Goal: Information Seeking & Learning: Check status

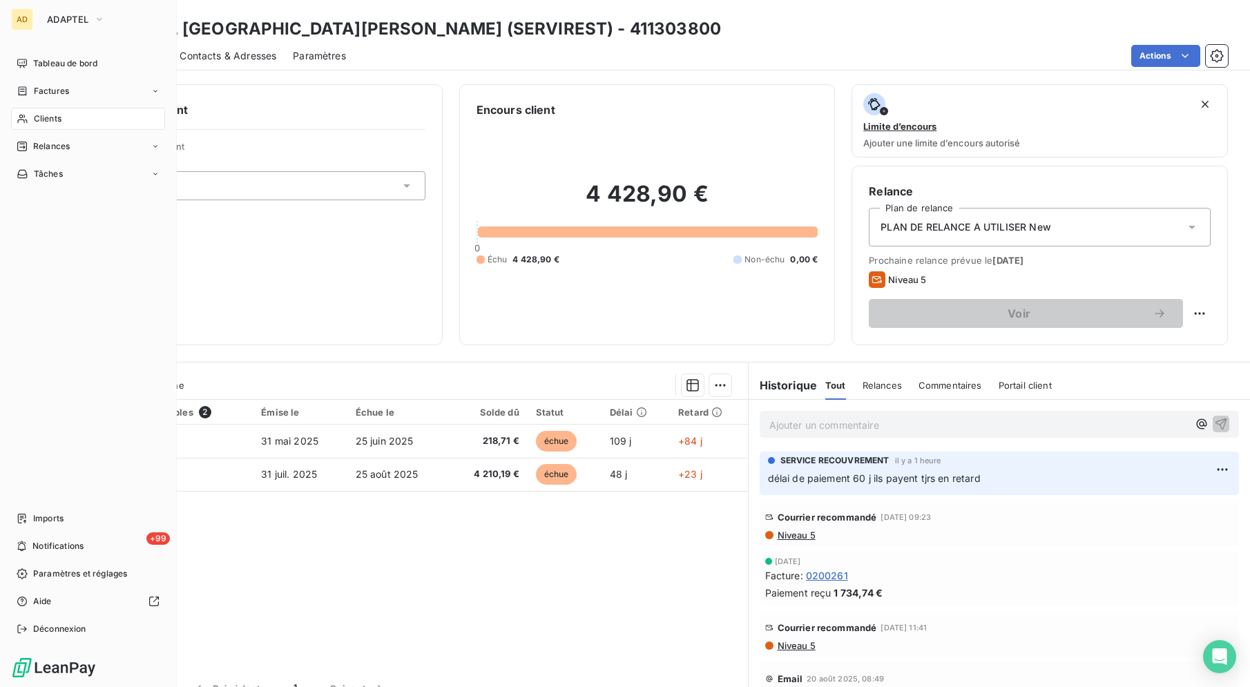
scroll to position [20, 0]
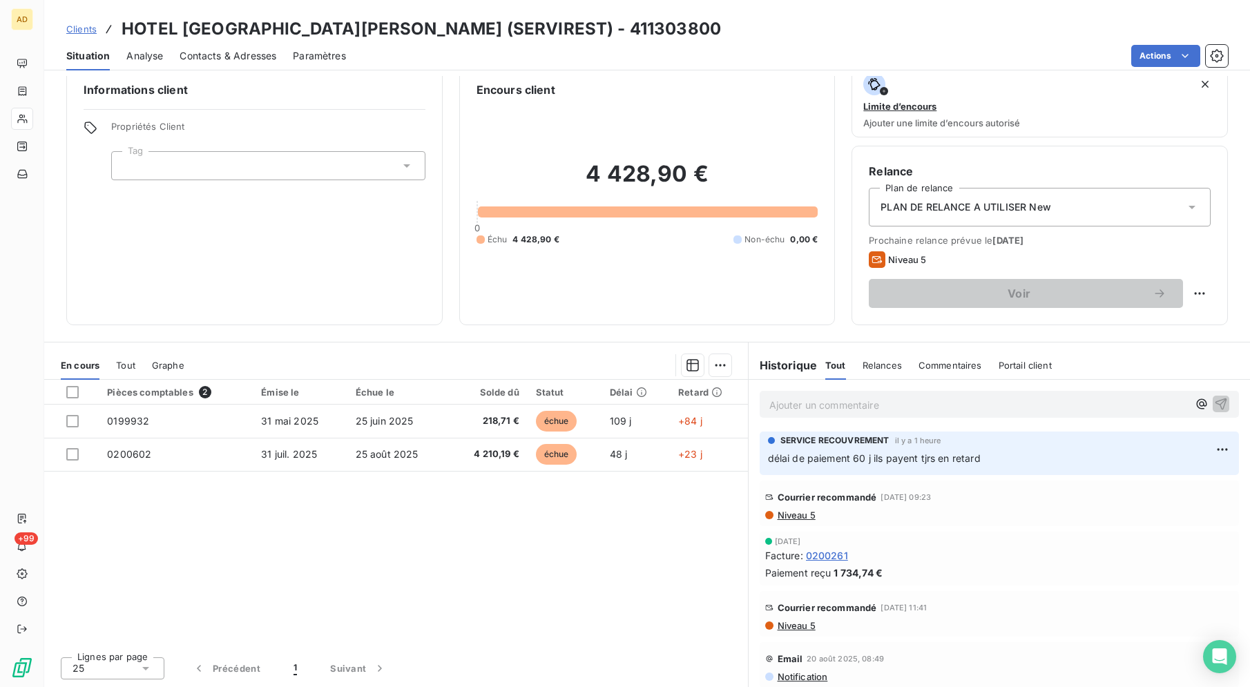
click at [551, 562] on div "Pièces comptables 2 Émise le Échue le Solde dû Statut Délai Retard 0199932 [DAT…" at bounding box center [396, 513] width 704 height 266
click at [997, 50] on div "Actions" at bounding box center [796, 56] width 866 height 22
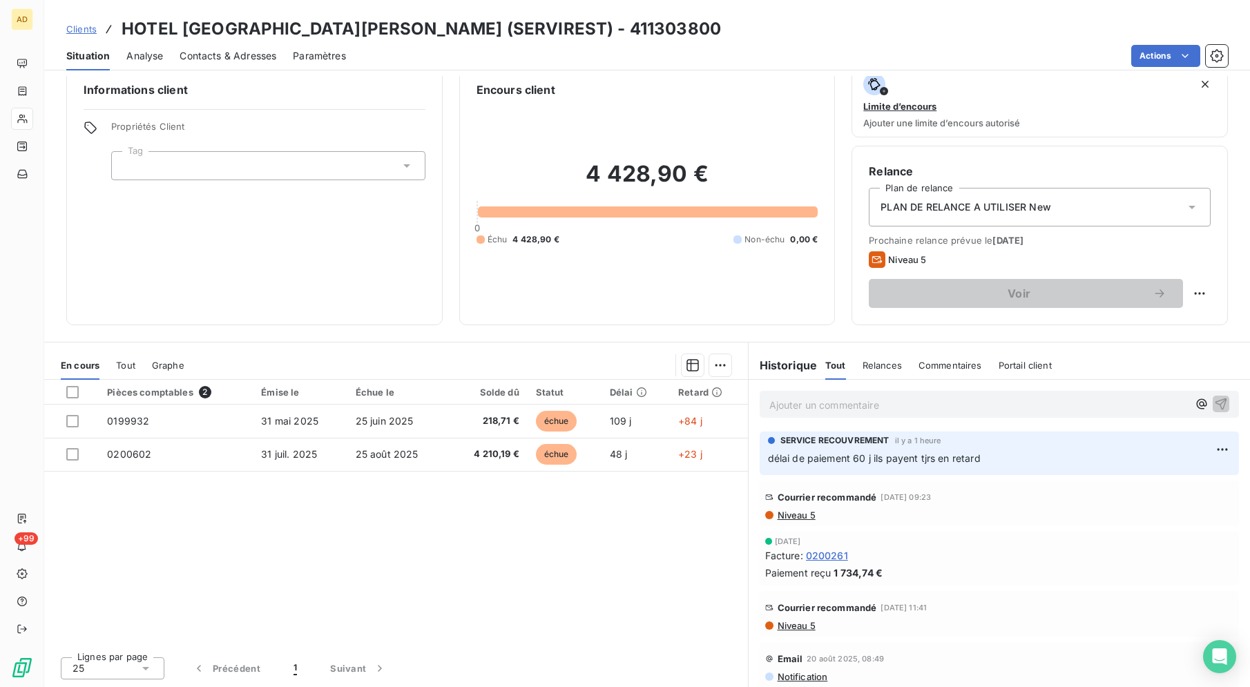
click at [997, 50] on div "Actions" at bounding box center [796, 56] width 866 height 22
click at [414, 635] on div "Pièces comptables 2 Émise le Échue le Solde dû Statut Délai Retard 0199932 [DAT…" at bounding box center [396, 513] width 704 height 266
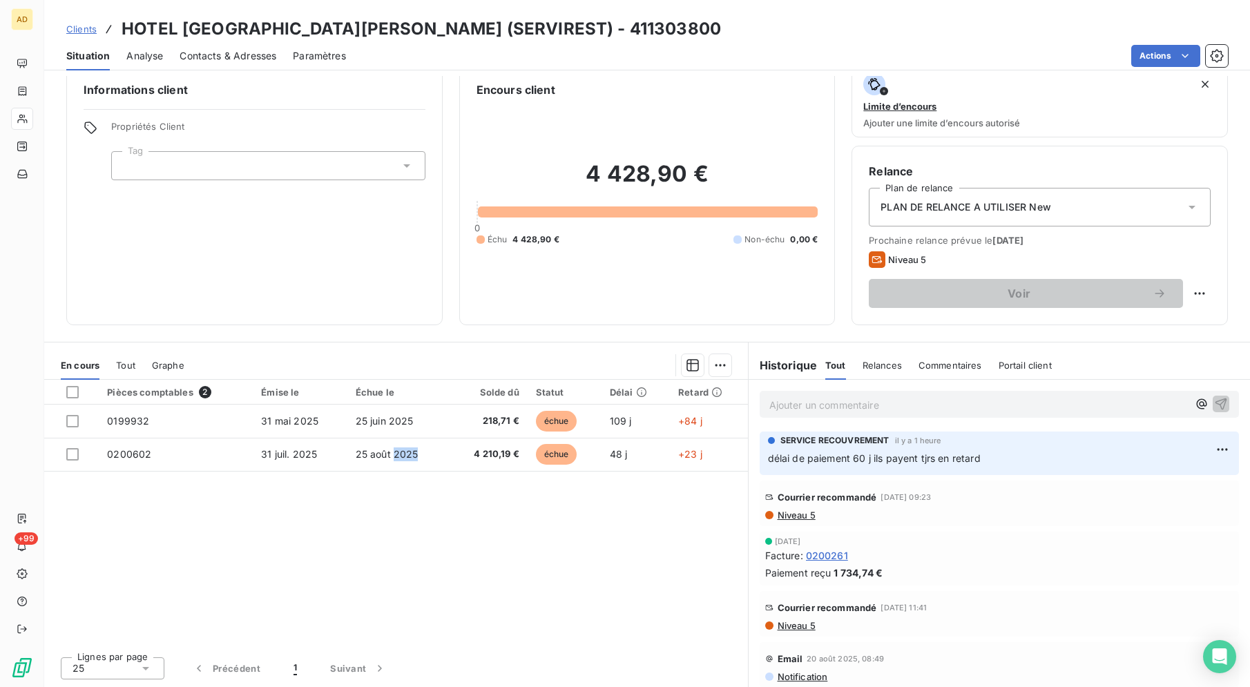
click at [414, 635] on div "Pièces comptables 2 Émise le Échue le Solde dû Statut Délai Retard 0199932 [DAT…" at bounding box center [396, 513] width 704 height 266
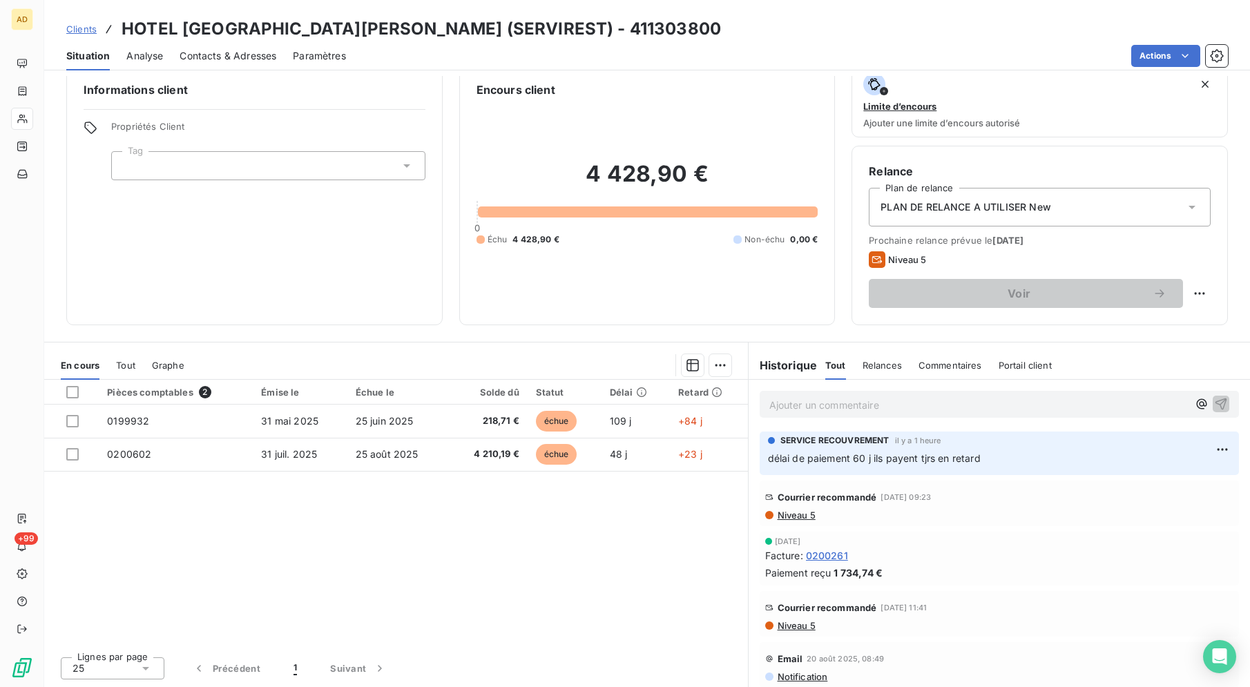
click at [414, 635] on div "Pièces comptables 2 Émise le Échue le Solde dû Statut Délai Retard 0199932 [DAT…" at bounding box center [396, 513] width 704 height 266
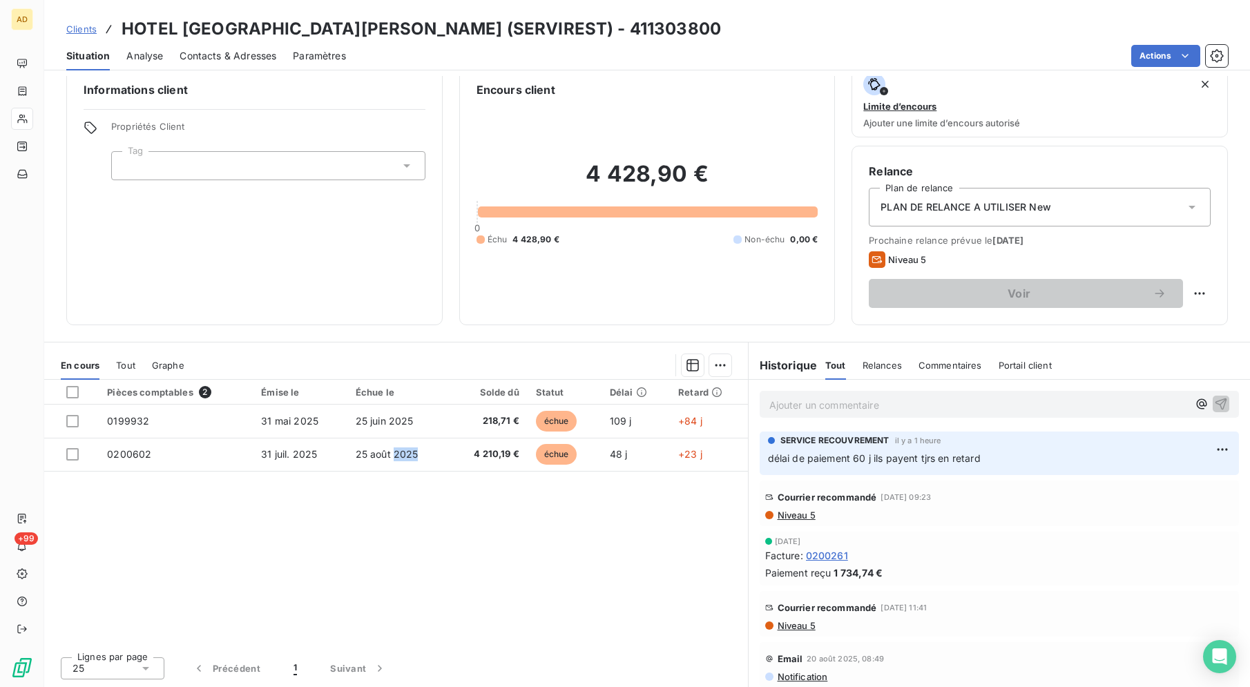
click at [414, 635] on div "Pièces comptables 2 Émise le Échue le Solde dû Statut Délai Retard 0199932 [DAT…" at bounding box center [396, 513] width 704 height 266
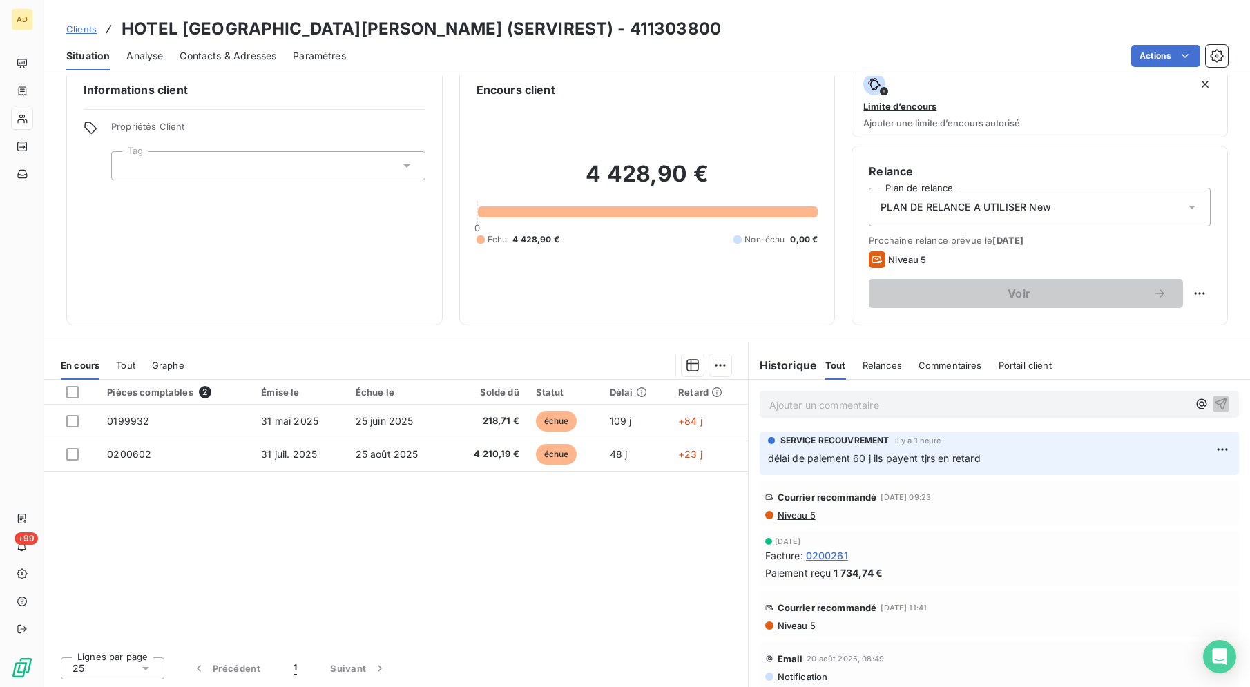
click at [414, 635] on div "Pièces comptables 2 Émise le Échue le Solde dû Statut Délai Retard 0199932 [DAT…" at bounding box center [396, 513] width 704 height 266
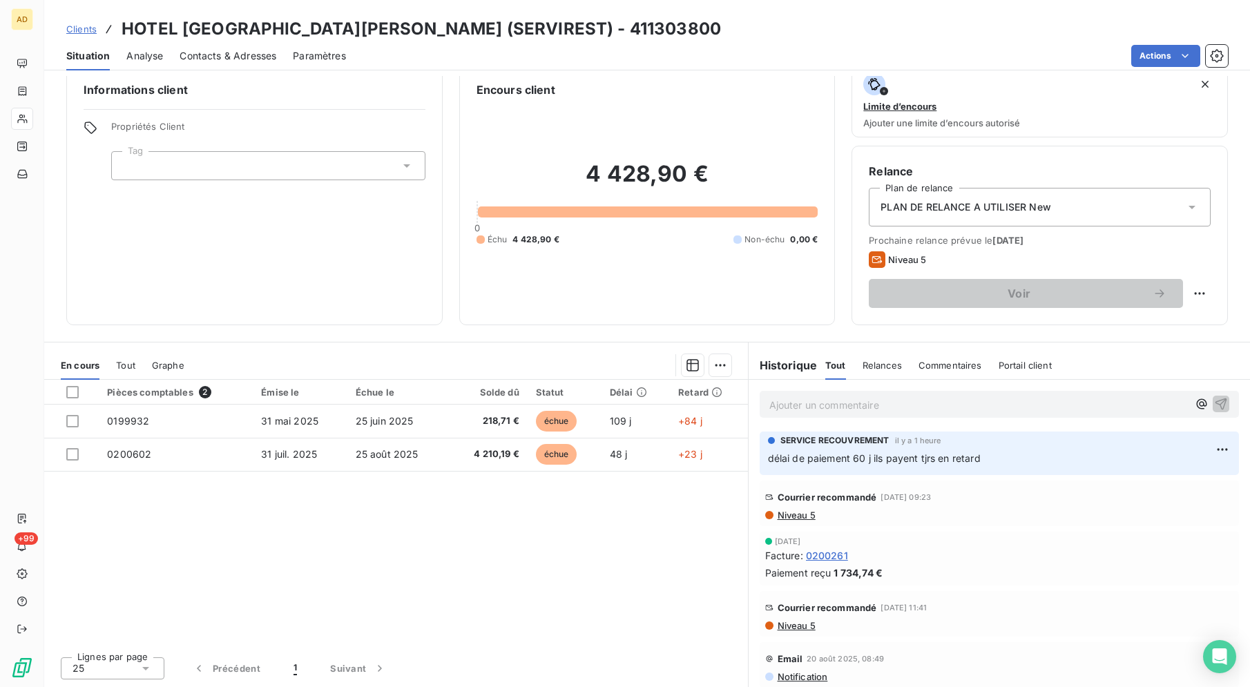
click at [402, 584] on div "Pièces comptables 2 Émise le Échue le Solde dû Statut Délai Retard 0199932 [DAT…" at bounding box center [396, 513] width 704 height 266
click at [401, 585] on div "Pièces comptables 2 Émise le Échue le Solde dû Statut Délai Retard 0199932 [DAT…" at bounding box center [396, 513] width 704 height 266
click at [400, 586] on div "Pièces comptables 2 Émise le Échue le Solde dû Statut Délai Retard 0199932 [DAT…" at bounding box center [396, 513] width 704 height 266
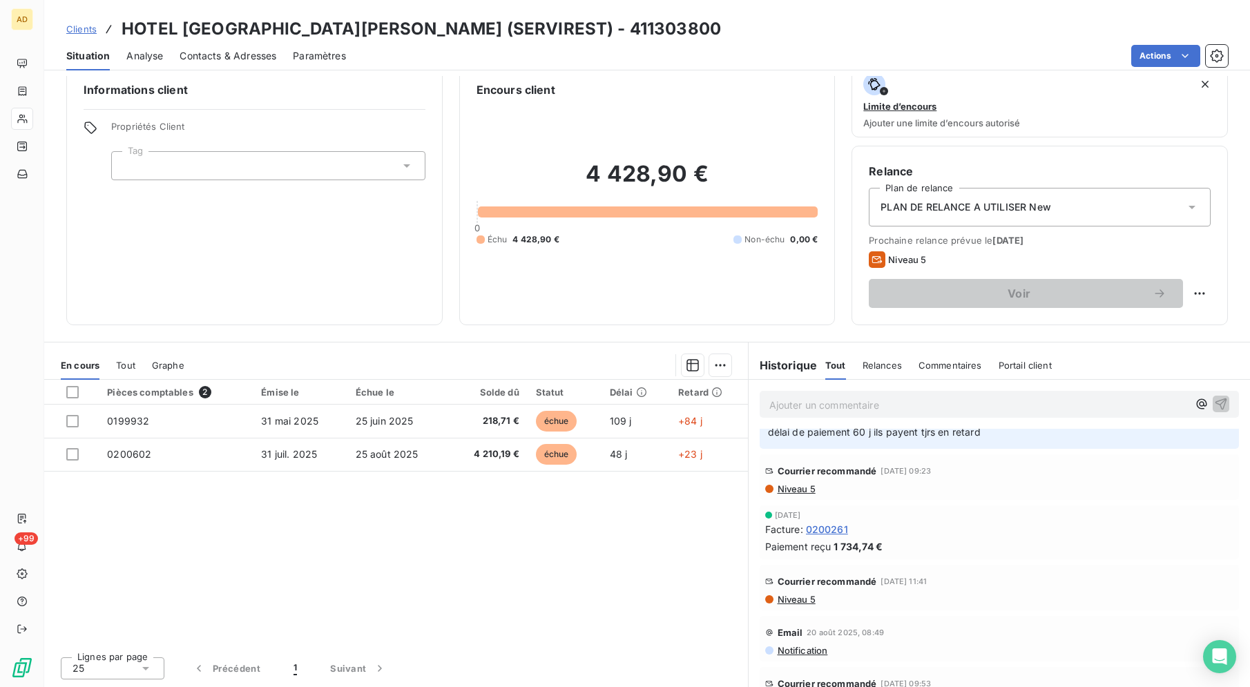
click at [1213, 296] on div "Relance Plan de relance PLAN DE RELANCE A UTILISER New Prochaine relance prévue…" at bounding box center [1040, 236] width 377 height 180
click at [1212, 294] on div "Relance Plan de relance PLAN DE RELANCE A UTILISER New Prochaine relance prévue…" at bounding box center [1040, 236] width 377 height 180
click at [844, 529] on div "[DATE] Facture : 0200261 Paiement reçu 1 734,74 €" at bounding box center [999, 532] width 469 height 43
click at [613, 61] on div "Actions" at bounding box center [796, 56] width 866 height 22
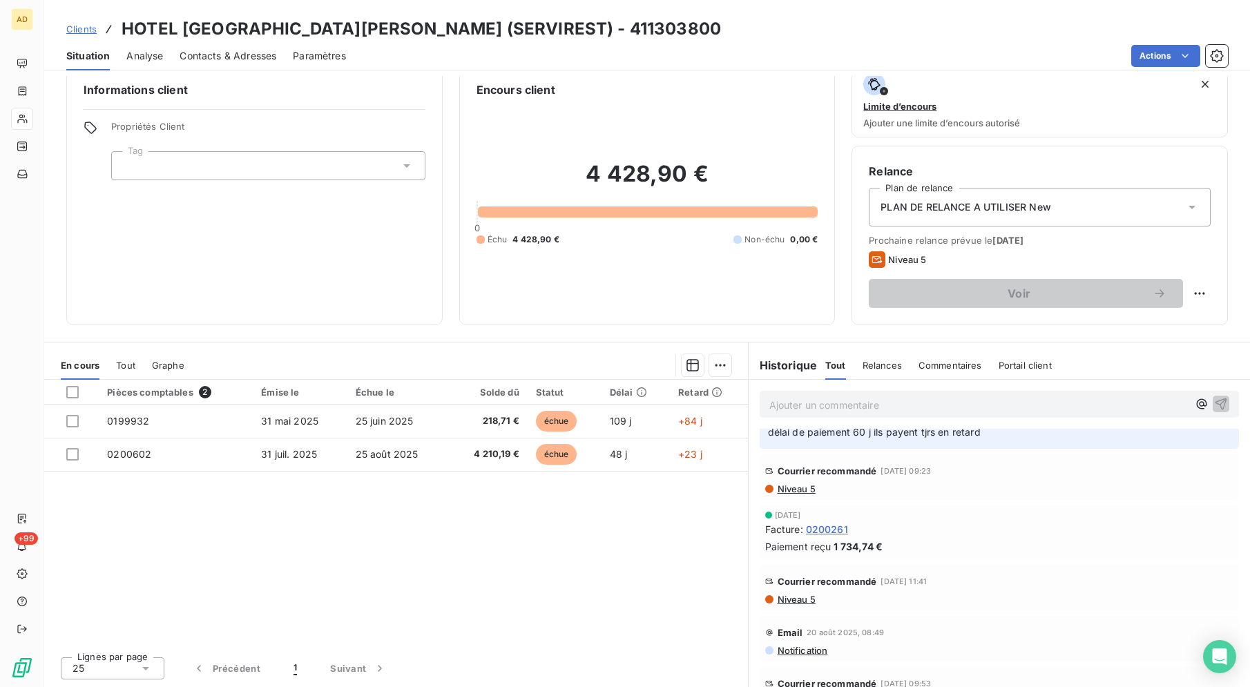
click at [613, 61] on div "Actions" at bounding box center [796, 56] width 866 height 22
click at [614, 61] on div "Actions" at bounding box center [796, 56] width 866 height 22
click at [691, 65] on div "Actions" at bounding box center [796, 56] width 866 height 22
click at [609, 47] on div "Actions" at bounding box center [796, 56] width 866 height 22
click at [656, 685] on div "Lignes par page 25 Précédent 1 Suivant" at bounding box center [396, 666] width 704 height 41
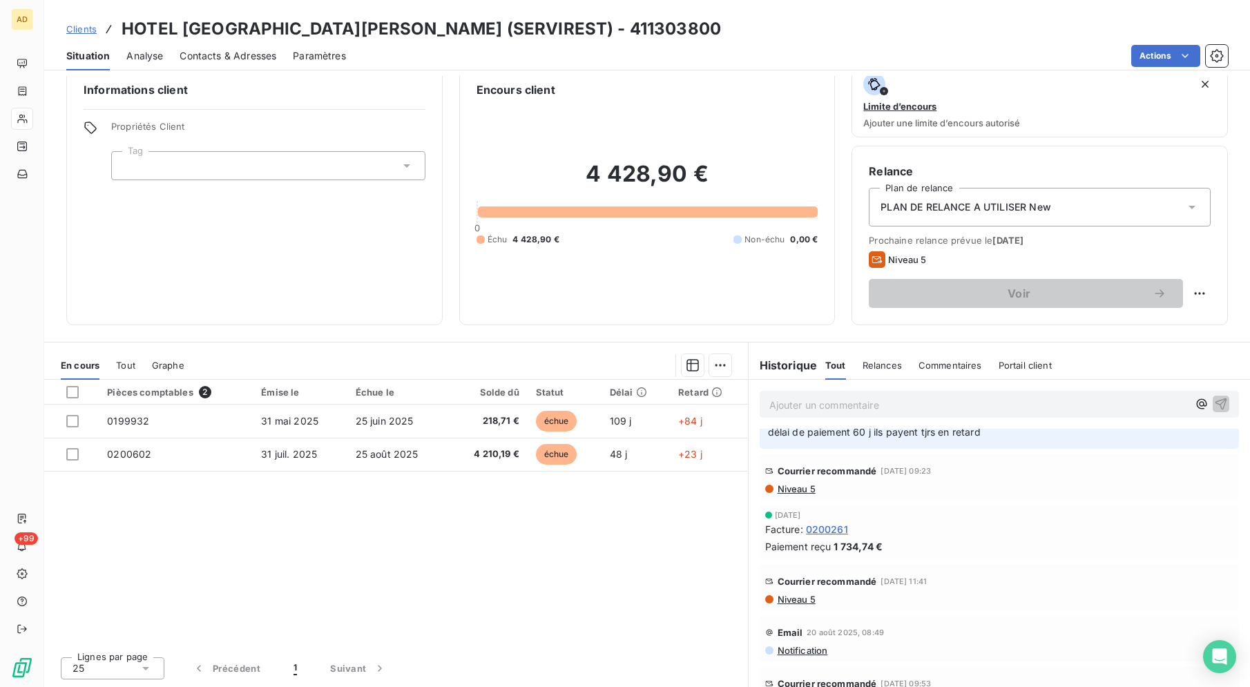
click at [228, 551] on div "Pièces comptables 2 Émise le Échue le Solde dû Statut Délai Retard 0199932 [DAT…" at bounding box center [396, 513] width 704 height 266
click at [506, 571] on div "Pièces comptables 2 Émise le Échue le Solde dû Statut Délai Retard 0199932 [DAT…" at bounding box center [396, 513] width 704 height 266
click at [504, 570] on div "Pièces comptables 2 Émise le Échue le Solde dû Statut Délai Retard 0199932 [DAT…" at bounding box center [396, 513] width 704 height 266
click at [504, 569] on div "Pièces comptables 2 Émise le Échue le Solde dû Statut Délai Retard 0199932 [DAT…" at bounding box center [396, 513] width 704 height 266
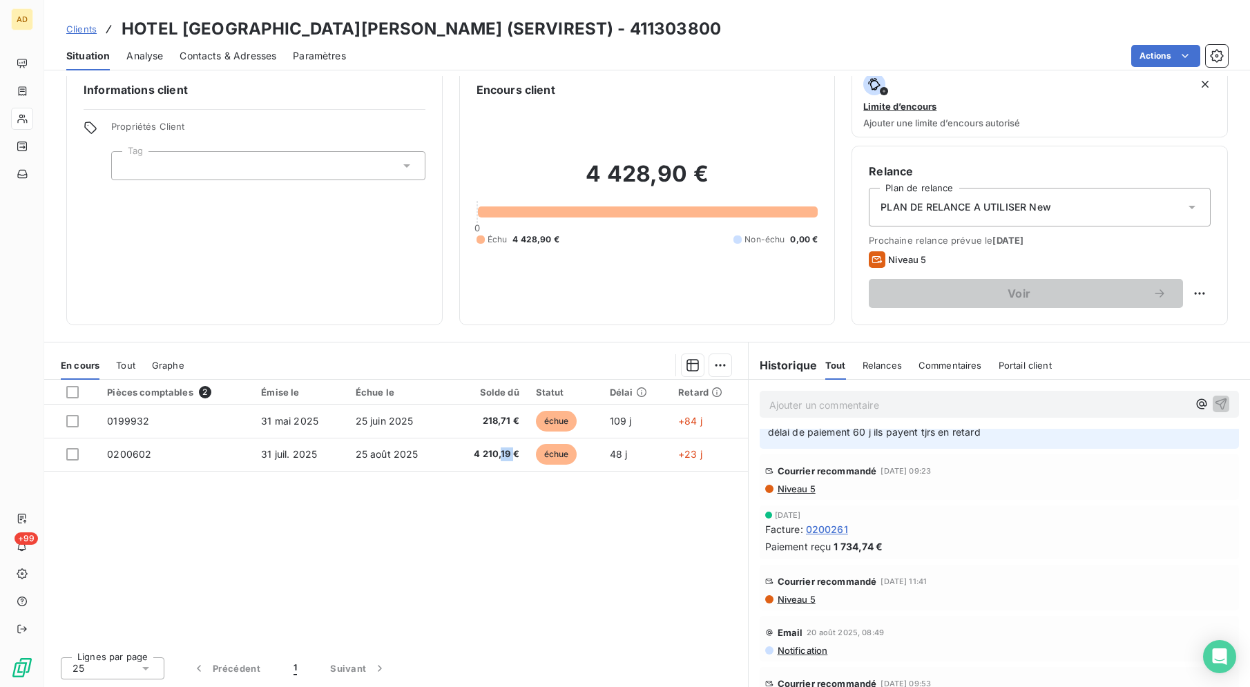
click at [504, 569] on div "Pièces comptables 2 Émise le Échue le Solde dû Statut Délai Retard 0199932 [DAT…" at bounding box center [396, 513] width 704 height 266
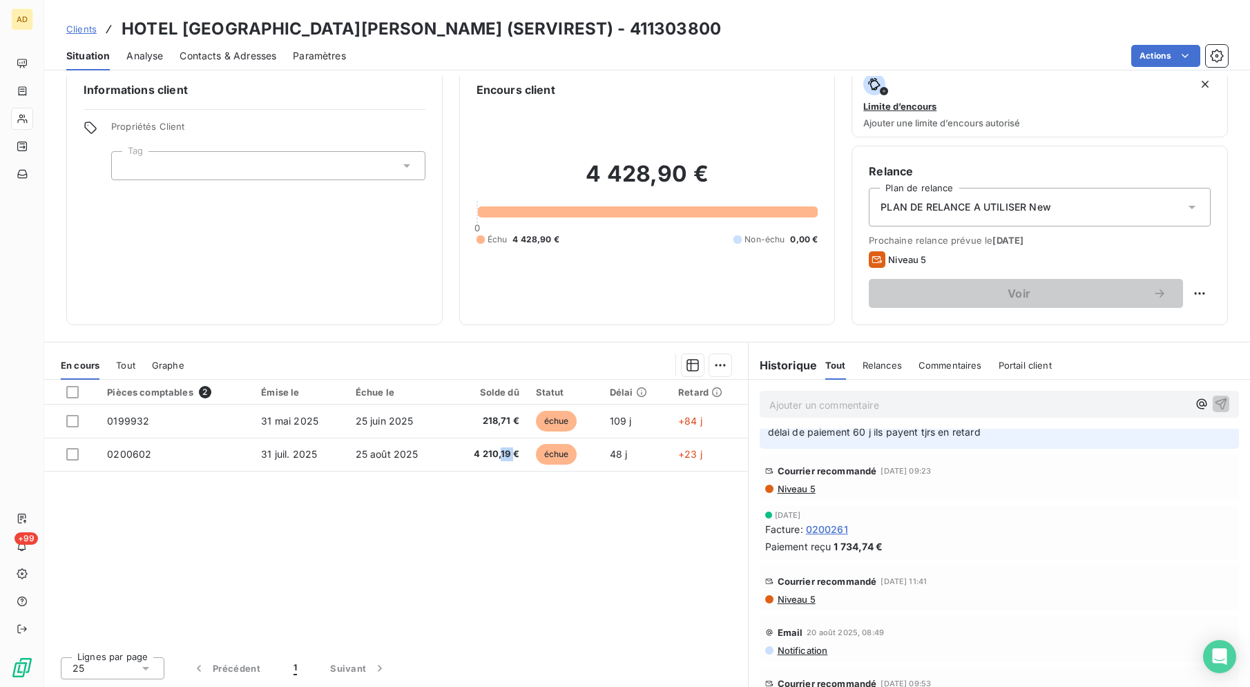
click at [504, 569] on div "Pièces comptables 2 Émise le Échue le Solde dû Statut Délai Retard 0199932 [DAT…" at bounding box center [396, 513] width 704 height 266
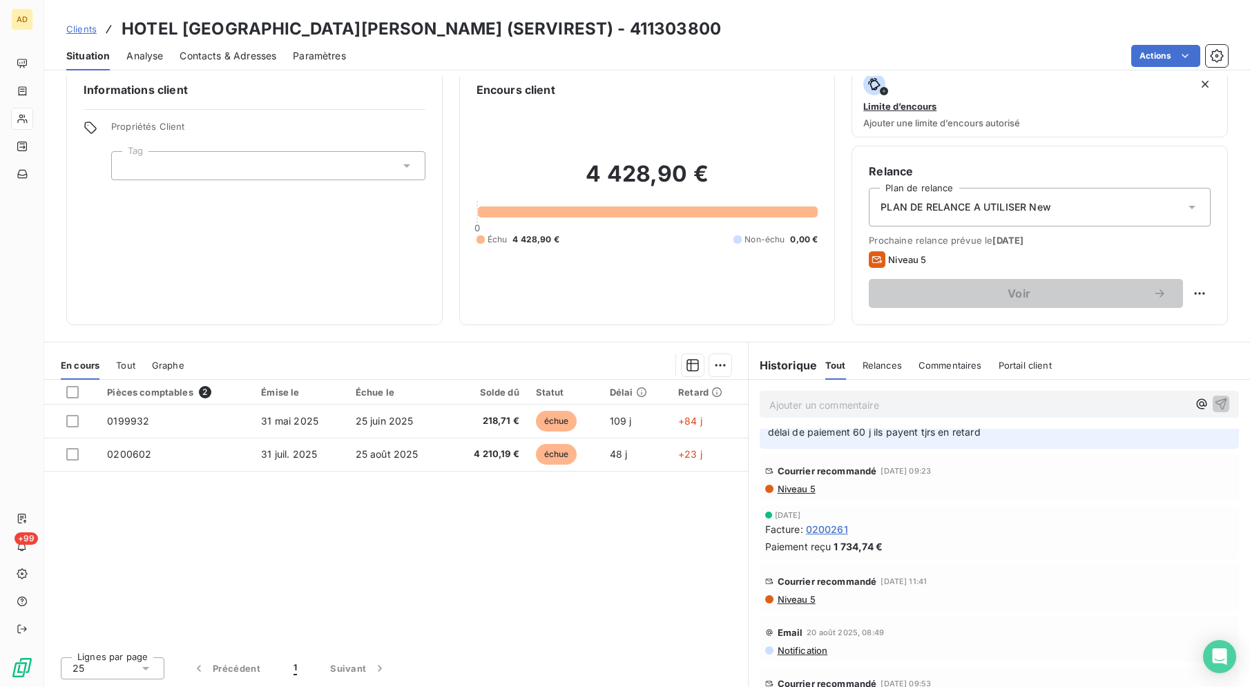
click at [504, 569] on div "Pièces comptables 2 Émise le Échue le Solde dû Statut Délai Retard 0199932 [DAT…" at bounding box center [396, 513] width 704 height 266
click at [610, 525] on div "Pièces comptables 2 Émise le Échue le Solde dû Statut Délai Retard 0199932 [DAT…" at bounding box center [396, 513] width 704 height 266
click at [543, 525] on div "Pièces comptables 2 Émise le Échue le Solde dû Statut Délai Retard 0199932 [DAT…" at bounding box center [396, 513] width 704 height 266
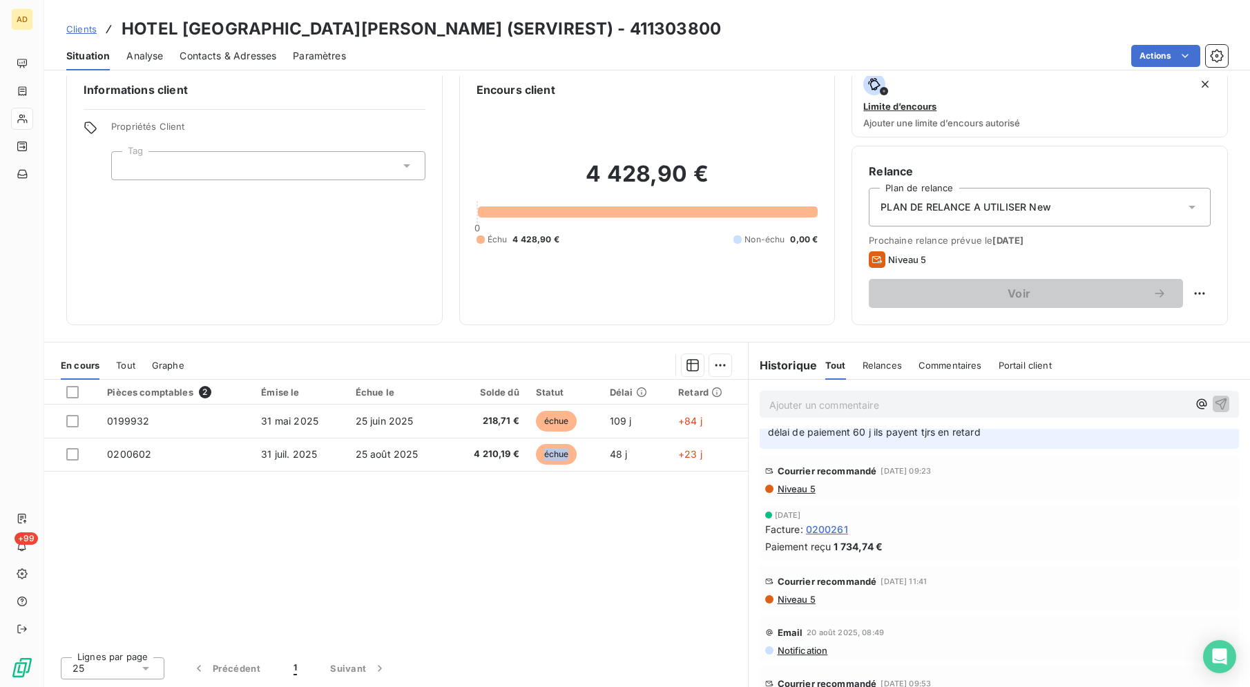
click at [543, 525] on div "Pièces comptables 2 Émise le Échue le Solde dû Statut Délai Retard 0199932 [DAT…" at bounding box center [396, 513] width 704 height 266
click at [648, 39] on div "Clients [GEOGRAPHIC_DATA][PERSON_NAME] (SERVIREST) - 411303800" at bounding box center [647, 29] width 1206 height 25
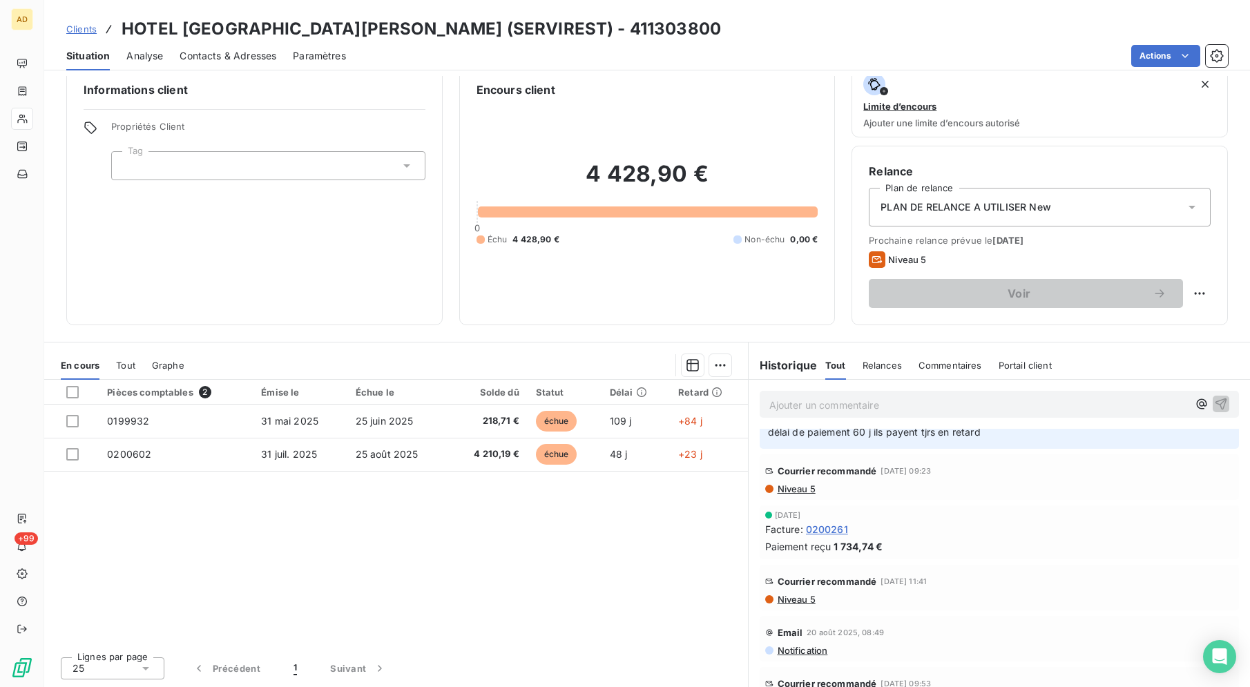
click at [648, 39] on div "Clients [GEOGRAPHIC_DATA][PERSON_NAME] (SERVIREST) - 411303800" at bounding box center [647, 29] width 1206 height 25
click at [630, 19] on div "Clients [GEOGRAPHIC_DATA][PERSON_NAME] (SERVIREST) - 411303800" at bounding box center [647, 29] width 1206 height 25
drag, startPoint x: 895, startPoint y: 687, endPoint x: 931, endPoint y: 687, distance: 36.6
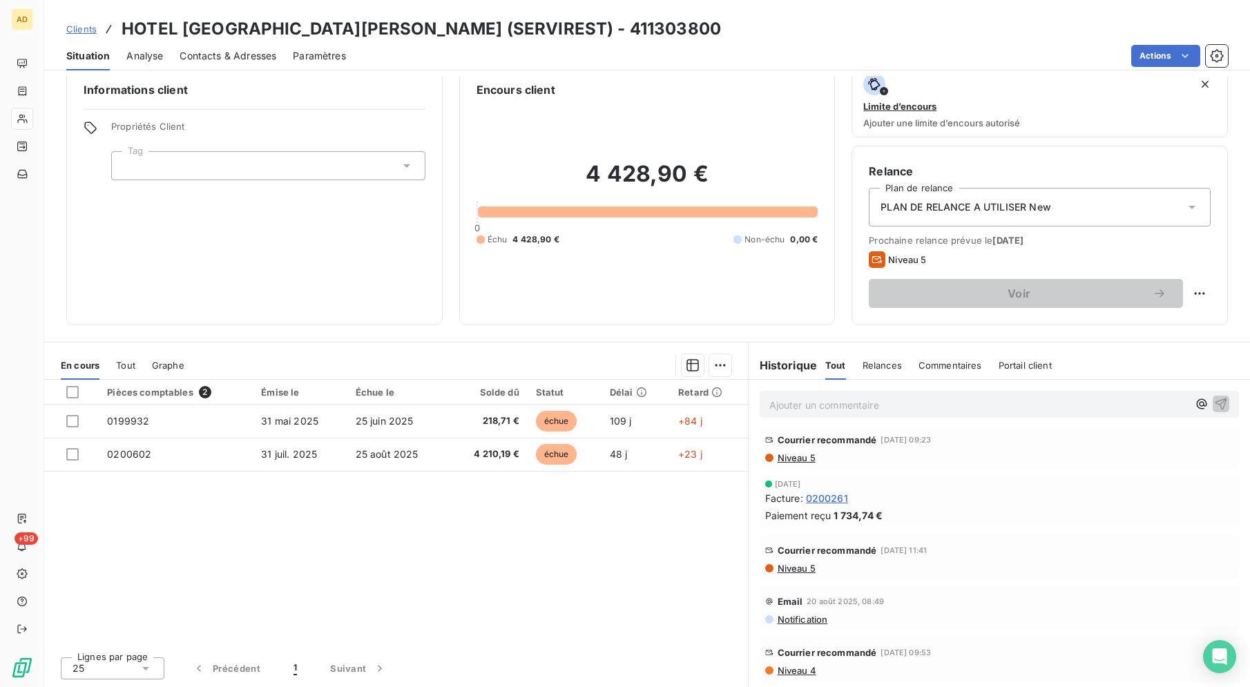
click at [701, 605] on div "Pièces comptables 2 Émise le Échue le Solde dû Statut Délai Retard 0199932 [DAT…" at bounding box center [396, 513] width 704 height 266
click at [602, 26] on div "Clients [GEOGRAPHIC_DATA][PERSON_NAME] (SERVIREST) - 411303800" at bounding box center [647, 29] width 1206 height 25
